Goal: Task Accomplishment & Management: Manage account settings

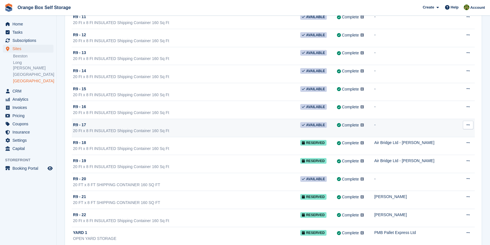
scroll to position [2178, 0]
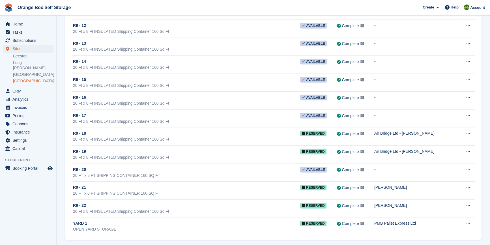
click at [19, 215] on aside "Home Tasks Subscriptions Subscriptions Subscriptions Contracts Price increases …" at bounding box center [28, 124] width 56 height 217
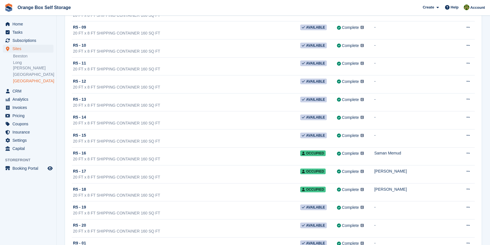
scroll to position [1792, 0]
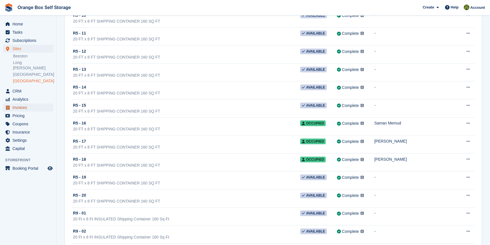
click at [22, 104] on span "Invoices" at bounding box center [29, 108] width 34 height 8
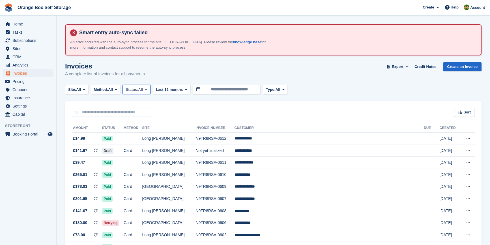
click at [142, 87] on span "All" at bounding box center [140, 90] width 5 height 6
click at [143, 133] on link "Open" at bounding box center [149, 134] width 49 height 10
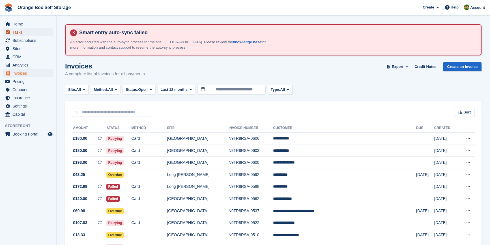
click at [19, 33] on span "Tasks" at bounding box center [29, 32] width 34 height 8
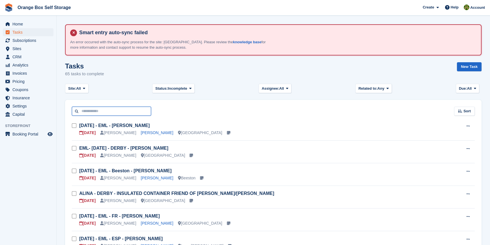
click at [102, 111] on input "text" at bounding box center [111, 111] width 79 height 9
type input "***"
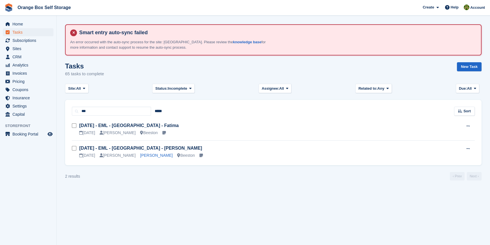
click at [198, 155] on div "30 Sep Mike Tim Moss Beeston" at bounding box center [260, 156] width 362 height 6
click at [139, 151] on h3 "Thur 25/09 - EML - Beeston - Tim Moss" at bounding box center [260, 148] width 362 height 6
click at [140, 147] on link "Thur 25/09 - EML - Beeston - Tim Moss" at bounding box center [140, 148] width 123 height 5
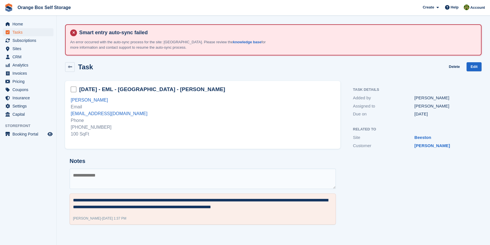
click at [192, 91] on div "Thur 25/09 - EML - Beeston - Tim Moss" at bounding box center [203, 89] width 264 height 9
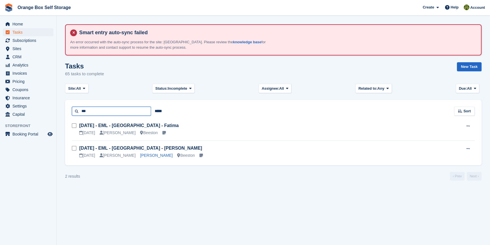
click at [89, 112] on input "***" at bounding box center [111, 111] width 79 height 9
type input "****"
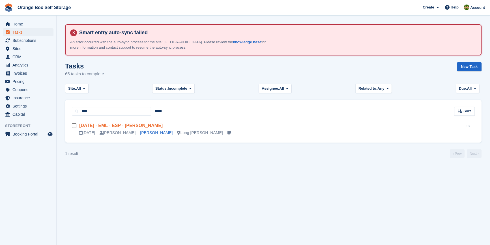
click at [134, 125] on link "Thur 25/09 - EML - ESP - John Wardle" at bounding box center [121, 125] width 84 height 5
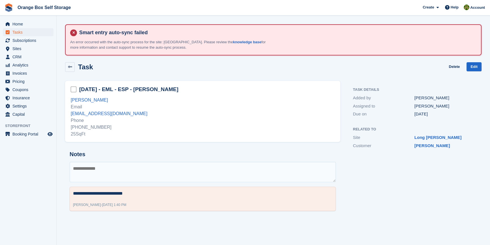
click at [169, 158] on div "**********" at bounding box center [202, 181] width 275 height 69
click at [173, 231] on section "Smart entry auto-sync failed An error occurred with the auto-sync process for t…" at bounding box center [274, 122] width 434 height 245
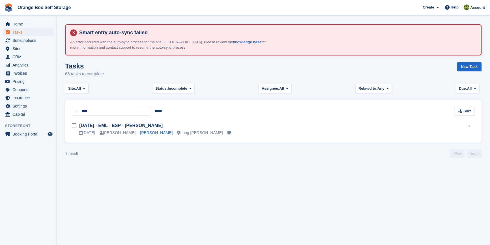
click at [204, 197] on section "Smart entry auto-sync failed An error occurred with the auto-sync process for t…" at bounding box center [274, 122] width 434 height 245
click at [26, 71] on span "Invoices" at bounding box center [29, 73] width 34 height 8
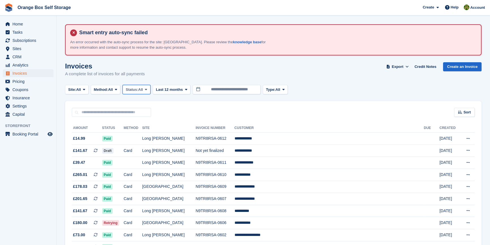
click at [136, 85] on button "Status: All" at bounding box center [137, 89] width 28 height 9
click at [140, 133] on link "Open" at bounding box center [149, 134] width 49 height 10
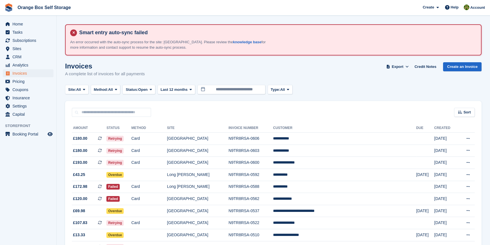
click at [21, 198] on aside "Home Tasks Subscriptions Subscriptions Subscriptions Contracts Price increases …" at bounding box center [28, 124] width 56 height 217
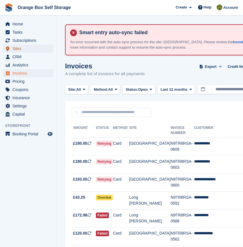
click at [16, 49] on span "Sites" at bounding box center [29, 49] width 34 height 8
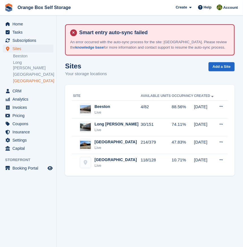
click at [25, 78] on link "[GEOGRAPHIC_DATA]" at bounding box center [33, 80] width 40 height 5
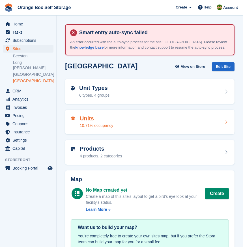
click at [95, 124] on div "10.71% occupancy" at bounding box center [96, 126] width 33 height 6
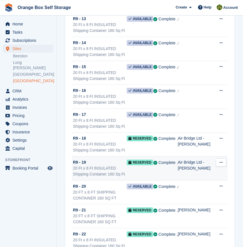
scroll to position [2949, 0]
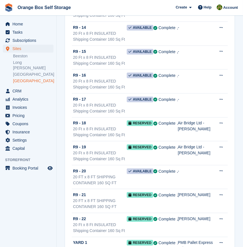
click at [43, 198] on aside "Home Tasks Subscriptions Subscriptions Subscriptions Contracts Price increases …" at bounding box center [28, 125] width 56 height 219
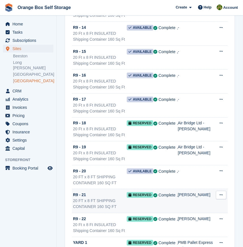
click at [117, 198] on div "20 FT x 8 FT SHIPPING CONTAINER 160 SQ FT" at bounding box center [100, 204] width 54 height 12
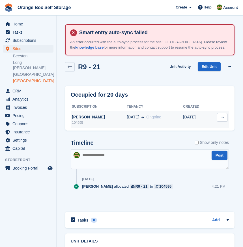
click at [94, 115] on div "[PERSON_NAME]" at bounding box center [99, 117] width 56 height 6
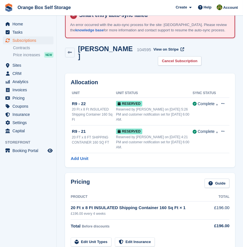
scroll to position [25, 0]
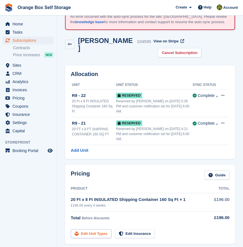
click at [103, 230] on link "Edit Unit Types" at bounding box center [91, 234] width 41 height 9
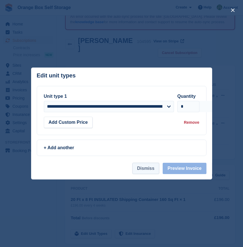
click at [147, 167] on button "Dismiss" at bounding box center [145, 168] width 27 height 11
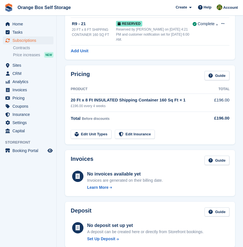
scroll to position [129, 0]
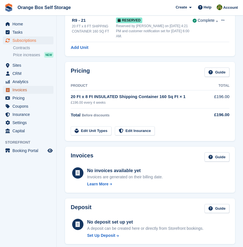
click at [22, 89] on span "Invoices" at bounding box center [29, 90] width 34 height 8
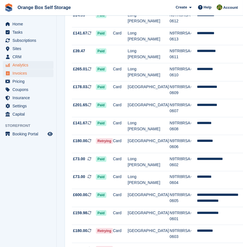
click at [25, 68] on span "Analytics" at bounding box center [29, 65] width 34 height 8
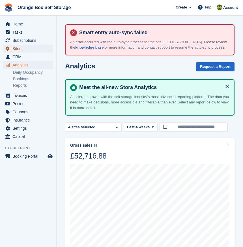
click at [28, 49] on span "Sites" at bounding box center [29, 49] width 34 height 8
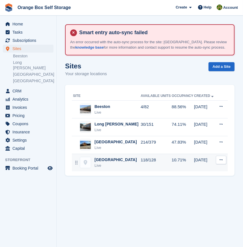
click at [114, 158] on div "[GEOGRAPHIC_DATA]" at bounding box center [116, 160] width 42 height 6
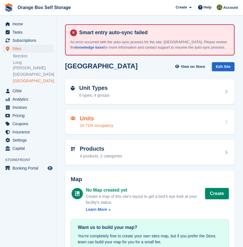
click at [108, 122] on div "Units 10.71% occupancy" at bounding box center [96, 122] width 33 height 14
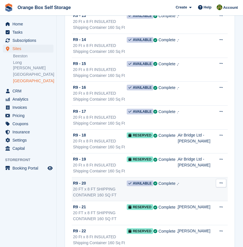
scroll to position [2949, 0]
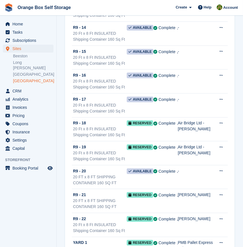
click at [47, 202] on aside "Home Tasks Subscriptions Subscriptions Subscriptions Contracts Price increases …" at bounding box center [28, 125] width 56 height 219
